Goal: Transaction & Acquisition: Purchase product/service

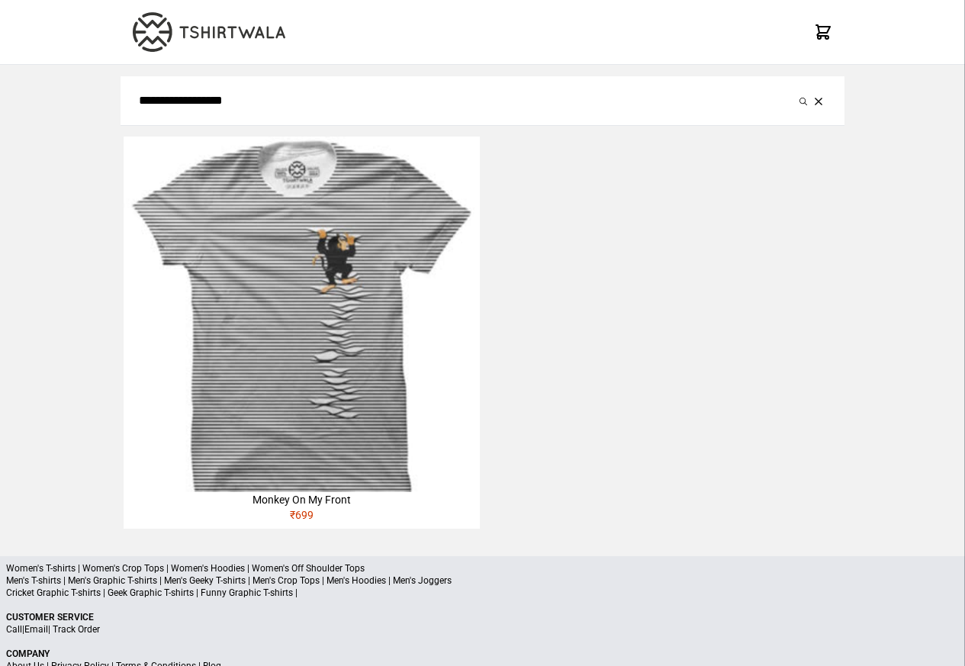
click at [329, 302] on img at bounding box center [301, 313] width 355 height 355
